Goal: Find contact information: Find contact information

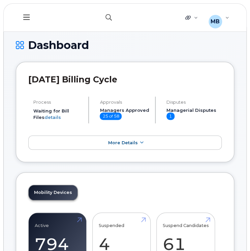
click at [110, 20] on icon "button" at bounding box center [109, 17] width 6 height 6
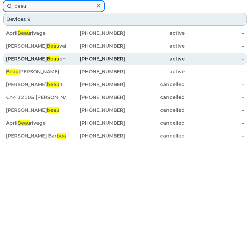
type input "beau"
click at [113, 59] on div "613-804-6365" at bounding box center [96, 58] width 60 height 7
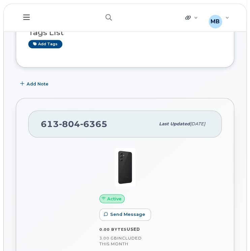
scroll to position [103, 0]
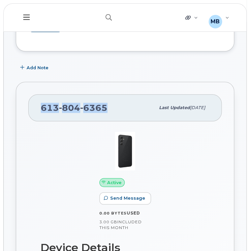
drag, startPoint x: 103, startPoint y: 106, endPoint x: 34, endPoint y: 104, distance: 68.8
click at [34, 104] on div "613 804 6365 Last updated Jan 08, 2024" at bounding box center [125, 107] width 194 height 27
copy span "613 804 6365"
click at [108, 21] on button "button" at bounding box center [109, 18] width 22 height 20
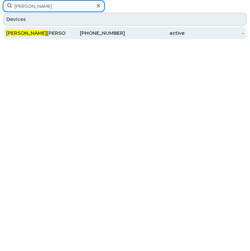
type input "rafael"
click at [115, 35] on div "367-998-9561" at bounding box center [96, 33] width 60 height 7
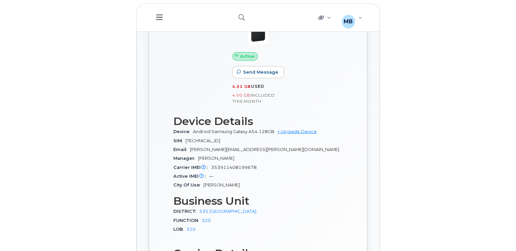
scroll to position [206, 0]
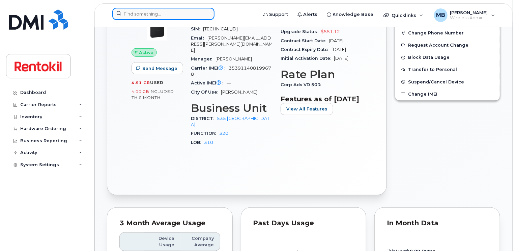
click at [198, 14] on input at bounding box center [163, 14] width 102 height 12
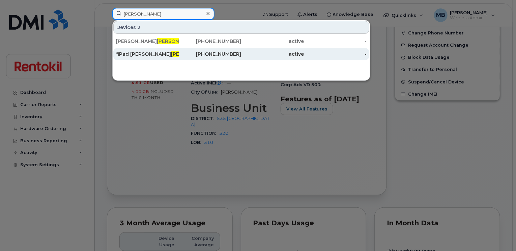
type input "nieto"
click at [199, 53] on div "905-299-1664" at bounding box center [210, 54] width 63 height 7
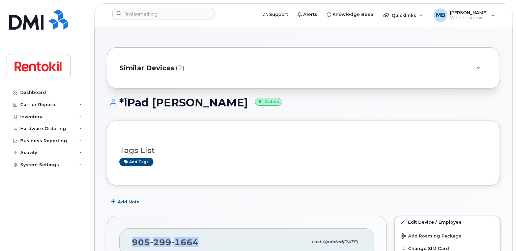
drag, startPoint x: 200, startPoint y: 241, endPoint x: 125, endPoint y: 239, distance: 75.2
click at [125, 239] on div "[PHONE_NUMBER] Last updated [DATE]" at bounding box center [246, 241] width 255 height 27
copy span "905 299 1664"
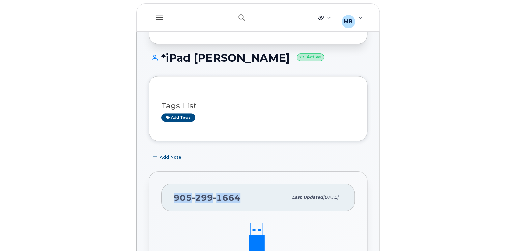
scroll to position [50, 0]
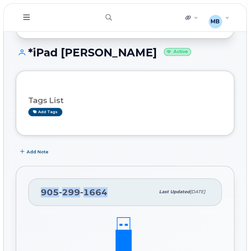
click at [108, 194] on div "905 299 1664" at bounding box center [98, 191] width 114 height 14
drag, startPoint x: 110, startPoint y: 191, endPoint x: 39, endPoint y: 190, distance: 71.2
click at [39, 190] on div "905 299 1664 Last updated Jul 08, 2025" at bounding box center [125, 191] width 194 height 27
copy span "905 299 1664"
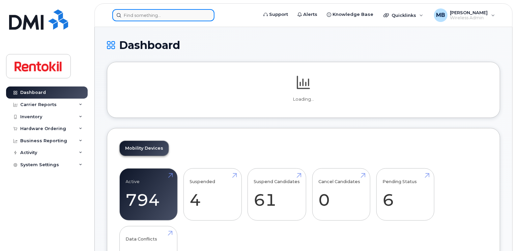
click at [152, 12] on input at bounding box center [163, 15] width 102 height 12
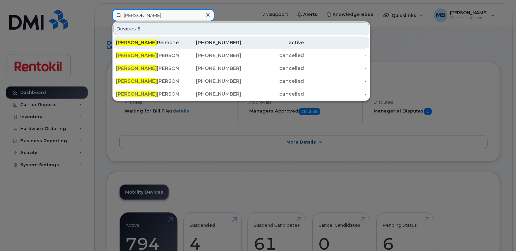
type input "gary"
click at [168, 43] on div "Gary Reimchen" at bounding box center [147, 42] width 63 height 7
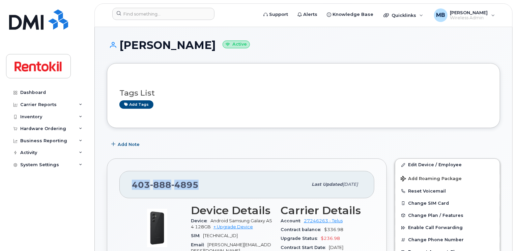
drag, startPoint x: 198, startPoint y: 186, endPoint x: 130, endPoint y: 189, distance: 67.8
click at [130, 189] on div "403 888 4895 Last updated Mar 07, 2025" at bounding box center [246, 184] width 255 height 27
copy span "403 888 4895"
click at [201, 174] on div "403 888 4895 Last updated Mar 07, 2025" at bounding box center [246, 184] width 255 height 27
drag, startPoint x: 202, startPoint y: 182, endPoint x: 127, endPoint y: 179, distance: 75.2
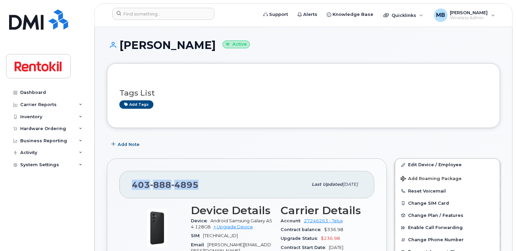
click at [127, 179] on div "403 888 4895 Last updated Mar 07, 2025" at bounding box center [246, 184] width 255 height 27
copy span "403 888 4895"
